Goal: Navigation & Orientation: Find specific page/section

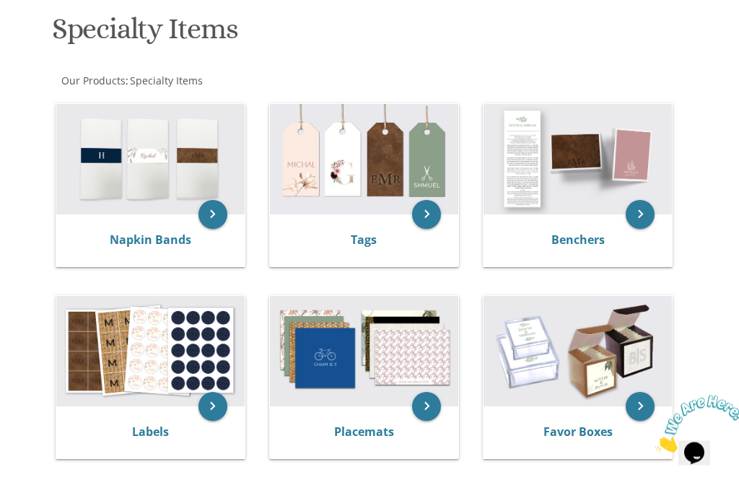
scroll to position [229, 0]
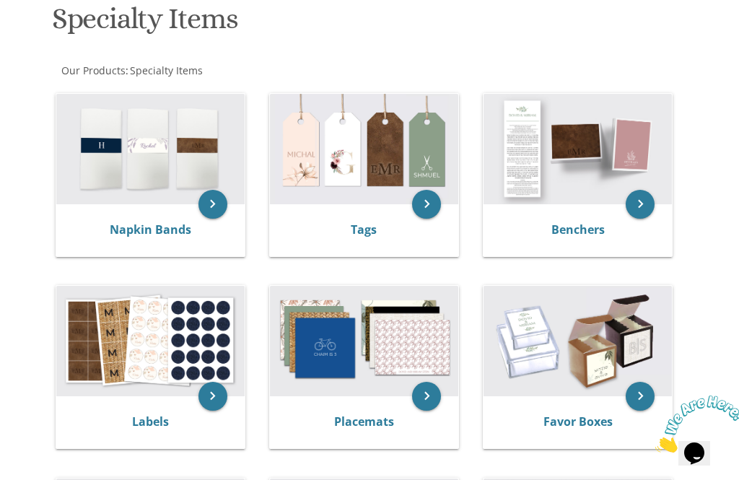
click at [636, 394] on icon "keyboard_arrow_right" at bounding box center [639, 396] width 29 height 29
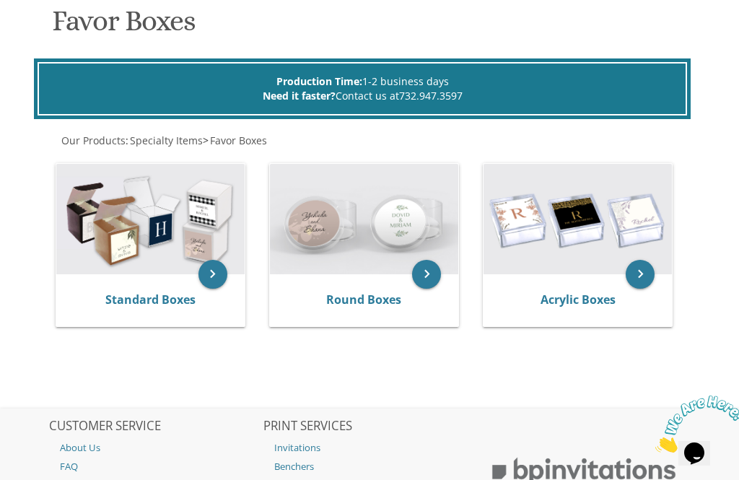
click at [158, 237] on img at bounding box center [150, 219] width 188 height 110
click at [154, 274] on div "Standard Boxes" at bounding box center [150, 300] width 188 height 52
click at [215, 260] on icon "keyboard_arrow_right" at bounding box center [212, 274] width 29 height 29
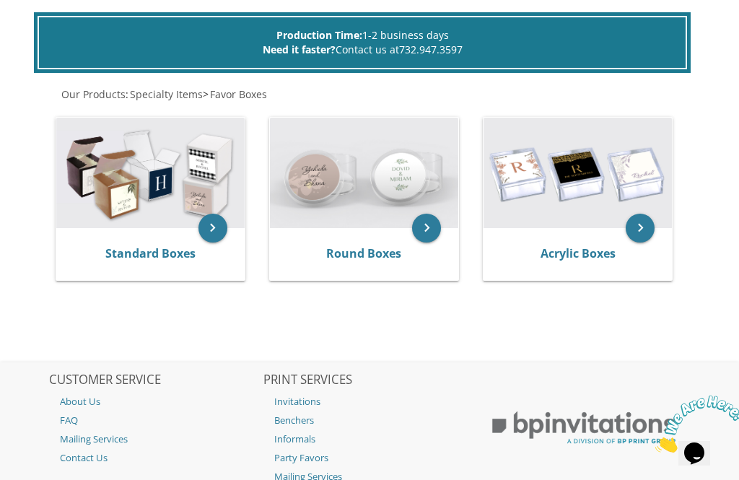
click at [169, 245] on link "Standard Boxes" at bounding box center [150, 253] width 90 height 16
